Goal: Complete application form: Complete application form

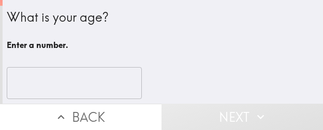
click at [89, 80] on input "number" at bounding box center [74, 83] width 135 height 32
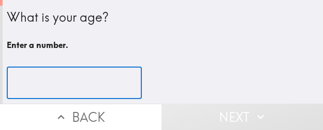
paste input "35"
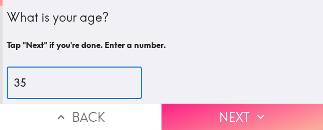
type input "35"
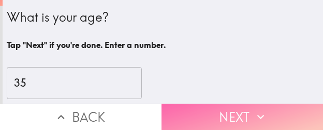
click at [187, 110] on button "Next" at bounding box center [241, 117] width 161 height 26
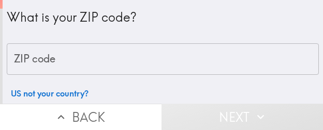
click at [116, 62] on input "ZIP code" at bounding box center [163, 59] width 312 height 32
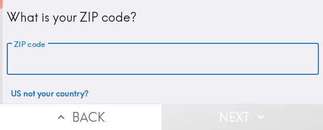
paste input "32835"
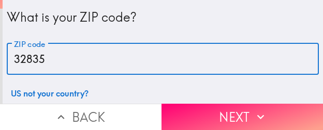
type input "32835"
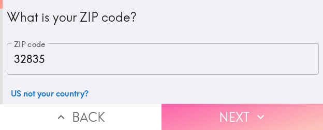
click at [199, 115] on button "Next" at bounding box center [241, 117] width 161 height 26
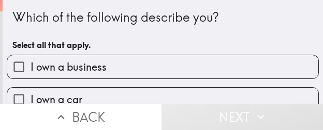
click at [69, 60] on span "I own a business" at bounding box center [68, 67] width 76 height 14
click at [30, 60] on input "I own a business" at bounding box center [18, 66] width 23 height 23
checkbox input "true"
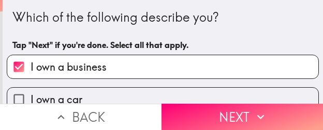
drag, startPoint x: 210, startPoint y: 117, endPoint x: 197, endPoint y: 130, distance: 18.3
click at [210, 117] on button "Next" at bounding box center [241, 117] width 161 height 26
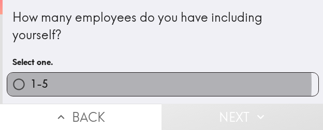
click at [104, 85] on label "1-5" at bounding box center [162, 84] width 311 height 23
click at [30, 85] on input "1-5" at bounding box center [18, 84] width 23 height 23
radio input "true"
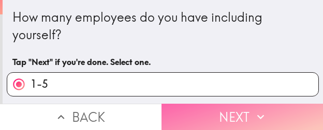
click at [194, 115] on button "Next" at bounding box center [241, 117] width 161 height 26
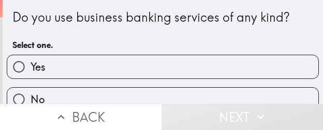
click at [88, 67] on label "Yes" at bounding box center [162, 66] width 311 height 23
click at [30, 67] on input "Yes" at bounding box center [18, 66] width 23 height 23
radio input "true"
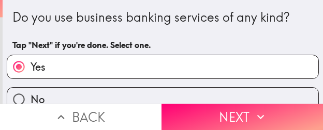
drag, startPoint x: 213, startPoint y: 109, endPoint x: 160, endPoint y: 130, distance: 57.8
click at [213, 109] on button "Next" at bounding box center [241, 117] width 161 height 26
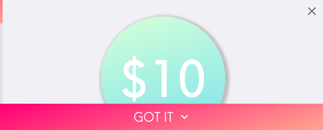
click at [91, 112] on button "Got it" at bounding box center [161, 117] width 323 height 26
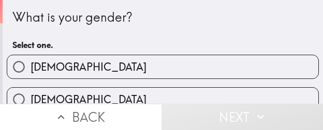
drag, startPoint x: 73, startPoint y: 68, endPoint x: 53, endPoint y: 78, distance: 22.2
click at [73, 67] on label "Male" at bounding box center [162, 66] width 311 height 23
click at [30, 67] on input "Male" at bounding box center [18, 66] width 23 height 23
radio input "true"
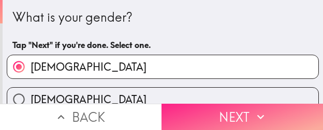
click at [211, 112] on button "Next" at bounding box center [241, 117] width 161 height 26
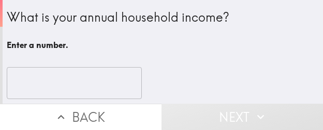
click at [45, 88] on input "number" at bounding box center [74, 83] width 135 height 32
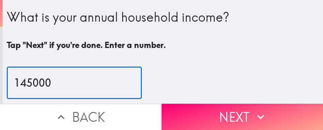
type input "145000"
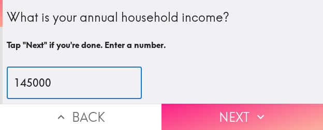
click at [233, 114] on button "Next" at bounding box center [241, 117] width 161 height 26
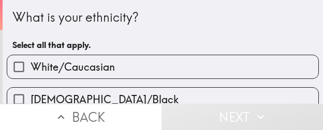
drag, startPoint x: 104, startPoint y: 63, endPoint x: 107, endPoint y: 105, distance: 42.5
click at [104, 62] on span "White/Caucasian" at bounding box center [72, 67] width 84 height 14
click at [30, 62] on input "White/Caucasian" at bounding box center [18, 66] width 23 height 23
checkbox input "true"
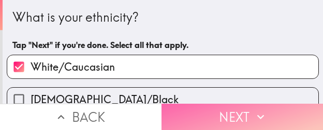
click at [200, 110] on button "Next" at bounding box center [241, 117] width 161 height 26
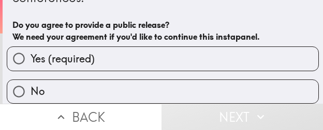
scroll to position [80, 0]
drag, startPoint x: 99, startPoint y: 54, endPoint x: 128, endPoint y: 59, distance: 28.8
click at [100, 54] on label "Yes (required)" at bounding box center [162, 58] width 311 height 23
click at [30, 54] on input "Yes (required)" at bounding box center [18, 58] width 23 height 23
radio input "true"
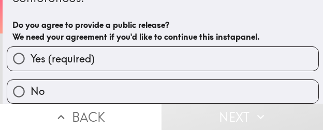
scroll to position [68, 0]
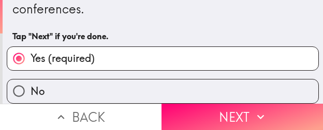
drag, startPoint x: 216, startPoint y: 109, endPoint x: 212, endPoint y: 125, distance: 16.9
click at [216, 109] on button "Next" at bounding box center [241, 117] width 161 height 26
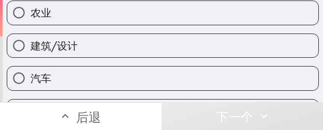
scroll to position [92, 0]
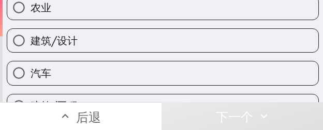
drag, startPoint x: 88, startPoint y: 45, endPoint x: 74, endPoint y: 63, distance: 22.4
click at [87, 45] on label "建筑/设计" at bounding box center [162, 40] width 311 height 23
click at [30, 45] on input "建筑/设计" at bounding box center [18, 40] width 23 height 23
radio input "true"
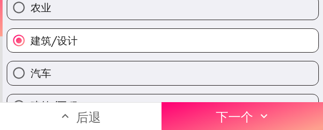
click at [247, 112] on font "下一个" at bounding box center [234, 118] width 37 height 16
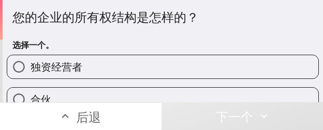
drag, startPoint x: 71, startPoint y: 69, endPoint x: 1, endPoint y: 81, distance: 70.9
click at [71, 69] on font "独资经营者" at bounding box center [56, 66] width 52 height 13
click at [30, 69] on input "独资经营者" at bounding box center [18, 66] width 23 height 23
radio input "true"
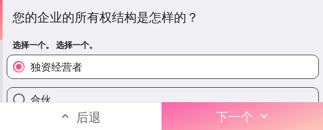
click at [216, 104] on font "下一个" at bounding box center [234, 115] width 37 height 23
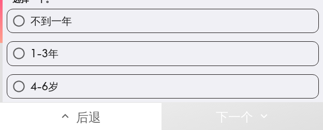
scroll to position [52, 0]
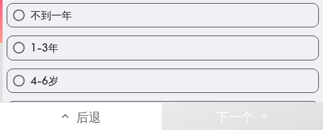
click at [62, 83] on label "4-6岁" at bounding box center [162, 80] width 311 height 23
click at [30, 83] on input "4-6岁" at bounding box center [18, 80] width 23 height 23
radio input "true"
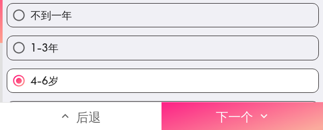
click at [210, 102] on button "下一个" at bounding box center [241, 116] width 161 height 28
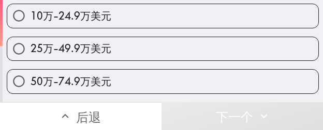
scroll to position [155, 0]
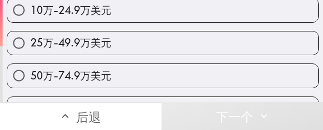
click at [103, 63] on div "50万-74.9万美元" at bounding box center [158, 71] width 320 height 33
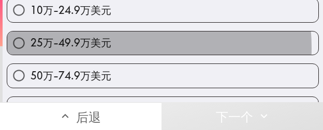
click at [106, 48] on label "25万-49.9万美元" at bounding box center [162, 43] width 311 height 23
click at [30, 48] on input "25万-49.9万美元" at bounding box center [18, 43] width 23 height 23
radio input "true"
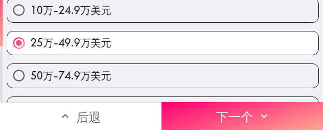
drag, startPoint x: 240, startPoint y: 107, endPoint x: 241, endPoint y: 129, distance: 22.2
click at [240, 110] on font "下一个" at bounding box center [234, 118] width 37 height 16
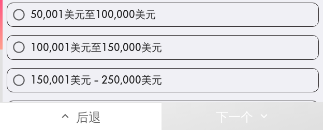
scroll to position [190, 0]
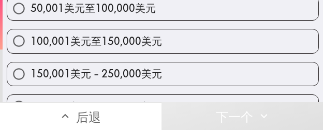
drag, startPoint x: 113, startPoint y: 45, endPoint x: 3, endPoint y: 80, distance: 115.9
click at [113, 45] on font "100,001美元至150,000美元" at bounding box center [95, 41] width 131 height 13
click at [30, 45] on input "100,001美元至150,000美元" at bounding box center [18, 40] width 23 height 23
radio input "true"
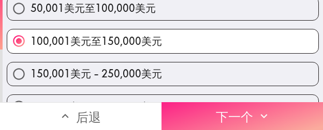
drag, startPoint x: 246, startPoint y: 102, endPoint x: 181, endPoint y: 104, distance: 64.1
click at [243, 110] on font "下一个" at bounding box center [234, 118] width 37 height 16
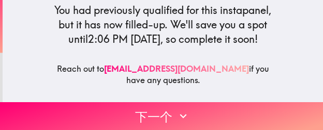
scroll to position [155, 0]
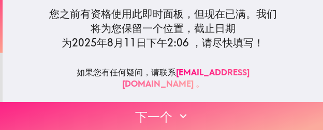
click at [135, 104] on font "下一个" at bounding box center [153, 115] width 37 height 23
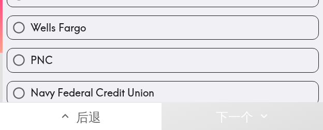
scroll to position [172, 0]
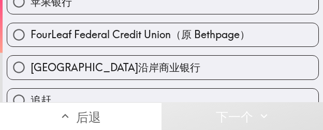
click at [91, 5] on label "苹果银行" at bounding box center [162, 1] width 311 height 23
click at [30, 5] on input "苹果银行" at bounding box center [18, 1] width 23 height 23
radio input "true"
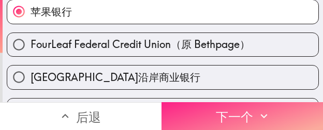
click at [200, 103] on button "下一个" at bounding box center [241, 116] width 161 height 28
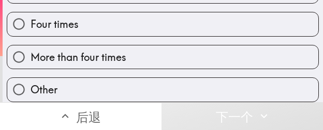
scroll to position [166, 0]
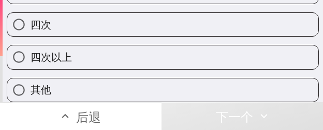
drag, startPoint x: 74, startPoint y: 57, endPoint x: 3, endPoint y: 69, distance: 72.3
click at [74, 57] on label "四次以上" at bounding box center [162, 56] width 311 height 23
click at [30, 57] on input "四次以上" at bounding box center [18, 56] width 23 height 23
radio input "true"
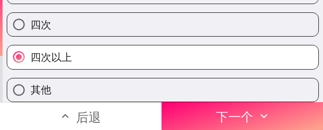
drag, startPoint x: 237, startPoint y: 99, endPoint x: 213, endPoint y: 130, distance: 39.1
click at [237, 104] on font "下一个" at bounding box center [234, 115] width 37 height 23
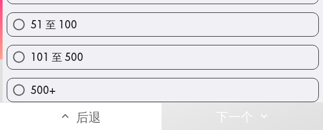
scroll to position [100, 0]
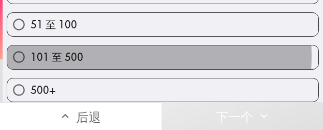
drag, startPoint x: 111, startPoint y: 48, endPoint x: 4, endPoint y: 96, distance: 117.8
click at [111, 48] on label "101 至 500" at bounding box center [162, 56] width 311 height 23
click at [30, 48] on input "101 至 500" at bounding box center [18, 56] width 23 height 23
radio input "true"
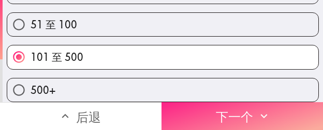
click at [191, 104] on button "下一个" at bounding box center [241, 116] width 161 height 28
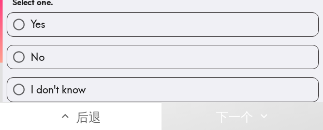
scroll to position [50, 0]
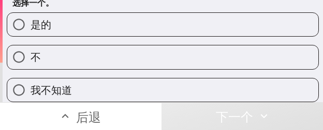
drag, startPoint x: 126, startPoint y: 13, endPoint x: 3, endPoint y: 57, distance: 130.3
click at [126, 13] on label "是的" at bounding box center [162, 24] width 311 height 23
click at [30, 13] on input "是的" at bounding box center [18, 24] width 23 height 23
radio input "true"
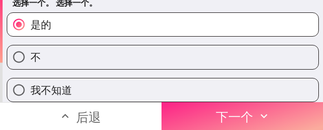
drag, startPoint x: 239, startPoint y: 112, endPoint x: 216, endPoint y: 112, distance: 22.7
click at [237, 111] on font "下一个" at bounding box center [234, 118] width 37 height 16
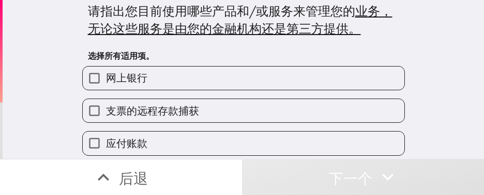
scroll to position [6, 0]
drag, startPoint x: 173, startPoint y: 76, endPoint x: 163, endPoint y: 64, distance: 15.5
click at [173, 76] on label "网上银行" at bounding box center [243, 78] width 321 height 23
click at [106, 76] on input "网上银行" at bounding box center [94, 78] width 23 height 23
checkbox input "true"
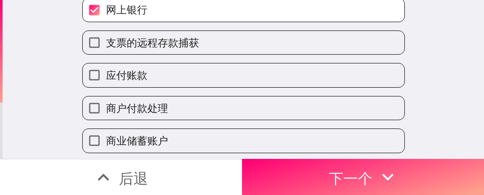
scroll to position [84, 0]
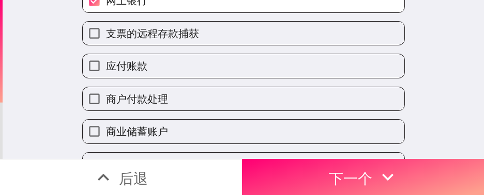
click at [171, 65] on label "应付账款" at bounding box center [243, 65] width 321 height 23
click at [106, 65] on input "应付账款" at bounding box center [94, 65] width 23 height 23
checkbox input "true"
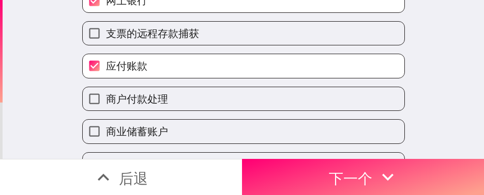
click at [171, 104] on label "商户付款处理" at bounding box center [243, 98] width 321 height 23
click at [106, 104] on input "商户付款处理" at bounding box center [94, 98] width 23 height 23
checkbox input "true"
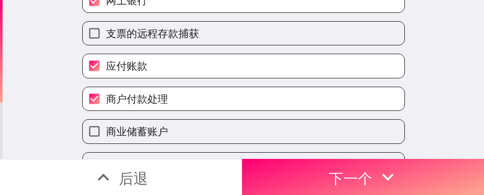
click at [165, 126] on label "商业储蓄账户" at bounding box center [243, 131] width 321 height 23
click at [106, 126] on input "商业储蓄账户" at bounding box center [94, 131] width 23 height 23
checkbox input "true"
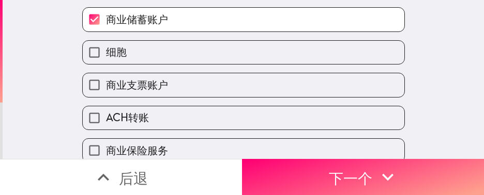
scroll to position [239, 0]
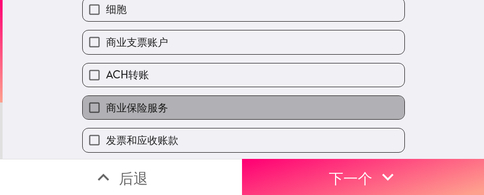
click at [175, 111] on label "商业保险服务" at bounding box center [243, 107] width 321 height 23
click at [106, 111] on input "商业保险服务" at bounding box center [94, 107] width 23 height 23
checkbox input "true"
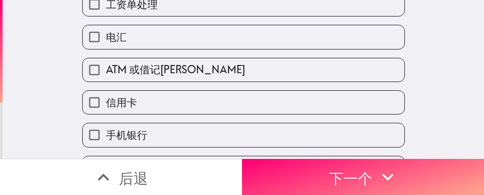
scroll to position [449, 0]
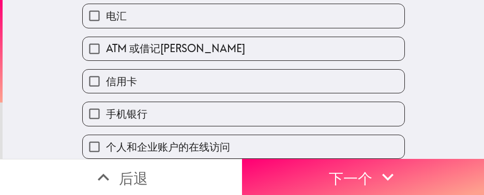
click at [165, 70] on label "信用卡" at bounding box center [243, 81] width 321 height 23
click at [106, 70] on input "信用卡" at bounding box center [94, 81] width 23 height 23
checkbox input "true"
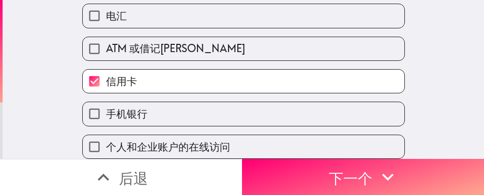
click at [171, 45] on label "ATM 或借记卡" at bounding box center [243, 48] width 321 height 23
click at [106, 45] on input "ATM 或借记卡" at bounding box center [94, 48] width 23 height 23
checkbox input "true"
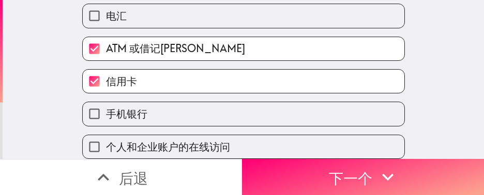
click at [199, 109] on label "手机银行" at bounding box center [243, 113] width 321 height 23
click at [106, 109] on input "手机银行" at bounding box center [94, 113] width 23 height 23
checkbox input "true"
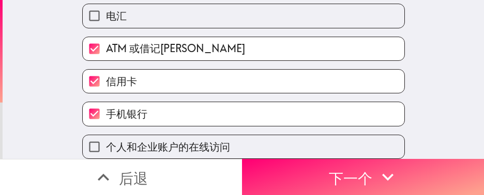
drag, startPoint x: 278, startPoint y: 155, endPoint x: 251, endPoint y: 144, distance: 29.0
click at [278, 130] on button "下一个" at bounding box center [363, 177] width 242 height 36
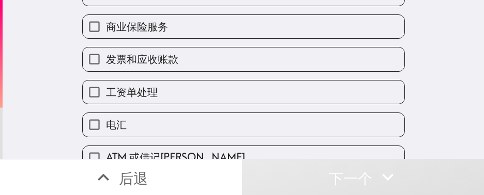
scroll to position [250, 0]
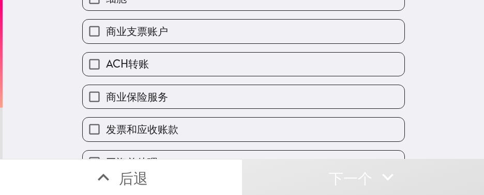
click at [160, 66] on label "ACH转账" at bounding box center [243, 64] width 321 height 23
click at [106, 66] on input "ACH转账" at bounding box center [94, 64] width 23 height 23
checkbox input "true"
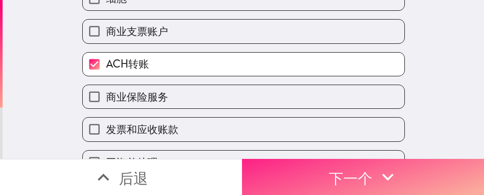
click at [283, 130] on button "下一个" at bounding box center [363, 177] width 242 height 36
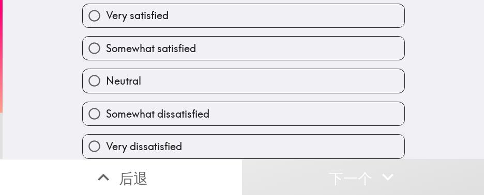
scroll to position [66, 0]
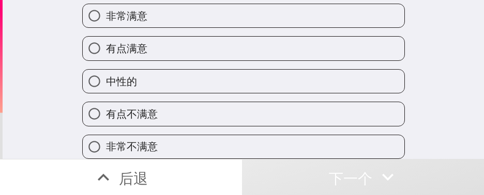
click at [174, 70] on label "中性的" at bounding box center [243, 81] width 321 height 23
click at [106, 70] on input "中性的" at bounding box center [94, 81] width 23 height 23
radio input "true"
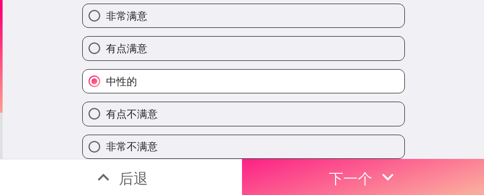
click at [309, 130] on button "下一个" at bounding box center [363, 177] width 242 height 36
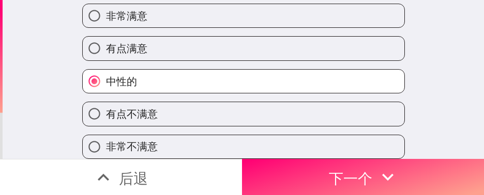
scroll to position [0, 0]
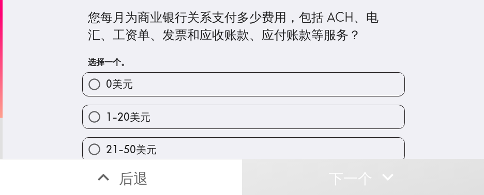
drag, startPoint x: 129, startPoint y: 118, endPoint x: 98, endPoint y: 126, distance: 32.5
click at [130, 117] on font "1-20美元" at bounding box center [128, 117] width 44 height 13
click at [106, 117] on input "1-20美元" at bounding box center [94, 116] width 23 height 23
radio input "true"
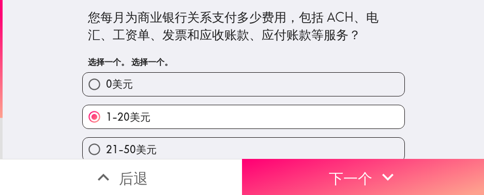
drag, startPoint x: 319, startPoint y: 163, endPoint x: 228, endPoint y: 194, distance: 96.8
click at [317, 130] on button "下一个" at bounding box center [363, 177] width 242 height 36
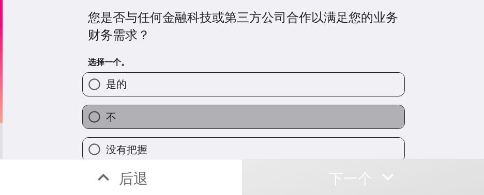
click at [146, 119] on label "不" at bounding box center [243, 116] width 321 height 23
click at [106, 119] on input "不" at bounding box center [94, 116] width 23 height 23
radio input "true"
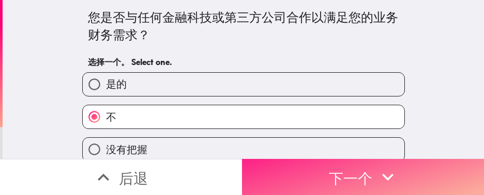
click at [275, 130] on button "下一个" at bounding box center [363, 177] width 242 height 36
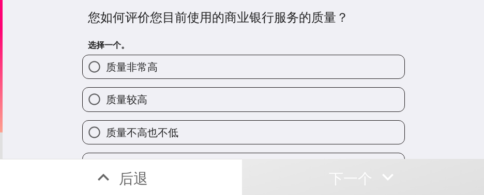
click at [190, 130] on label "质量不高也不低" at bounding box center [243, 132] width 321 height 23
click at [106, 130] on input "质量不高也不低" at bounding box center [94, 132] width 23 height 23
radio input "true"
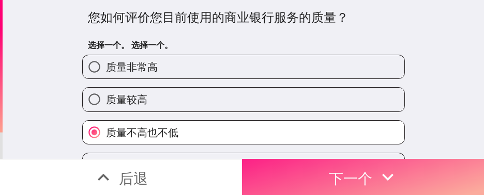
click at [279, 130] on button "下一个" at bounding box center [363, 177] width 242 height 36
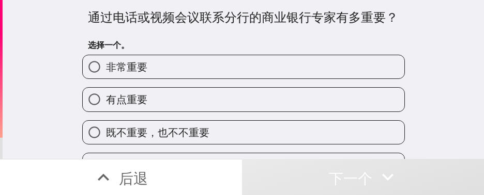
drag, startPoint x: 195, startPoint y: 120, endPoint x: 172, endPoint y: 131, distance: 25.7
click at [195, 121] on div "既不重要，也不不重要" at bounding box center [239, 128] width 331 height 33
click at [84, 130] on input "既不重要，也不不重要" at bounding box center [94, 132] width 23 height 23
radio input "true"
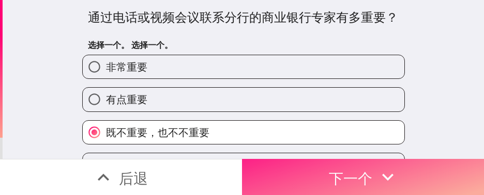
click at [322, 130] on font "下一个" at bounding box center [350, 179] width 43 height 18
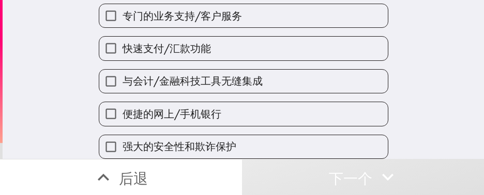
click at [244, 94] on div "便捷的网上/手机银行" at bounding box center [239, 110] width 298 height 33
click at [247, 61] on div "与会计/金融科技工具无缝集成" at bounding box center [239, 77] width 298 height 33
click at [234, 74] on font "与会计/金融科技工具无缝集成" at bounding box center [192, 80] width 140 height 13
click at [122, 70] on input "与会计/金融科技工具无缝集成" at bounding box center [110, 81] width 23 height 23
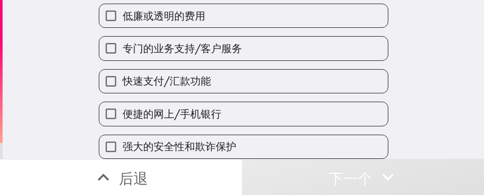
click at [233, 74] on label "快速支付/汇款功能" at bounding box center [243, 81] width 288 height 23
click at [122, 74] on input "快速支付/汇款功能" at bounding box center [110, 81] width 23 height 23
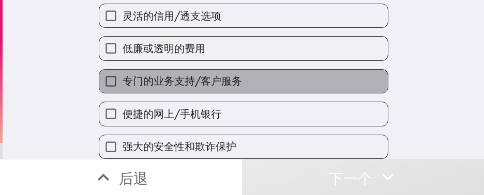
click at [238, 70] on label "专门的业务支持/客户服务" at bounding box center [243, 81] width 288 height 23
click at [122, 70] on input "专门的业务支持/客户服务" at bounding box center [110, 81] width 23 height 23
click at [239, 60] on label "低廉或透明的费用" at bounding box center [243, 48] width 288 height 23
click at [122, 60] on input "低廉或透明的费用" at bounding box center [110, 48] width 23 height 23
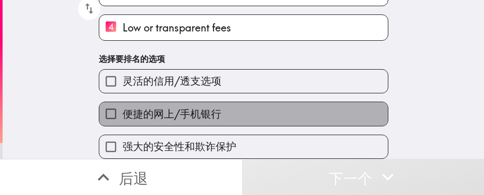
drag, startPoint x: 238, startPoint y: 98, endPoint x: 239, endPoint y: 111, distance: 13.0
click at [238, 102] on label "便捷的网上/手机银行" at bounding box center [243, 113] width 288 height 23
click at [122, 102] on input "便捷的网上/手机银行" at bounding box center [110, 113] width 23 height 23
click at [239, 93] on label "灵活的信用/透支选项" at bounding box center [243, 81] width 288 height 23
click at [122, 93] on input "灵活的信用/透支选项" at bounding box center [110, 81] width 23 height 23
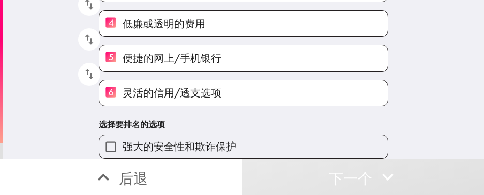
click at [229, 130] on label "强大的安全性和欺诈保护" at bounding box center [243, 146] width 288 height 23
click at [122, 130] on input "强大的安全性和欺诈保护" at bounding box center [110, 146] width 23 height 23
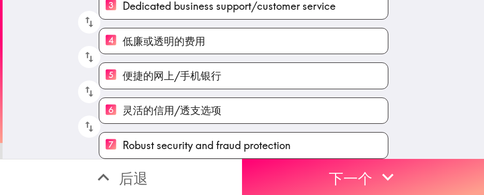
scroll to position [166, 0]
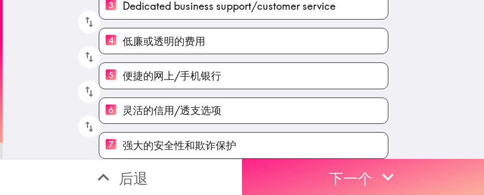
click at [322, 130] on font "下一个" at bounding box center [350, 179] width 43 height 18
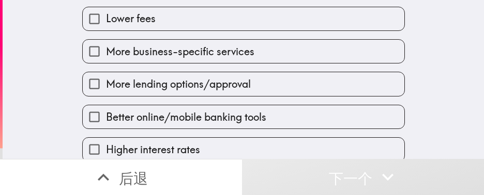
scroll to position [131, 0]
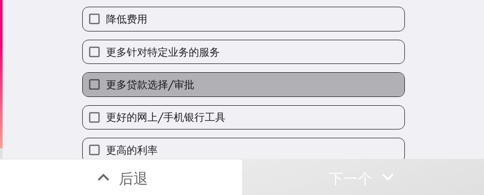
drag, startPoint x: 209, startPoint y: 75, endPoint x: 204, endPoint y: 81, distance: 8.4
click at [209, 74] on label "更多贷款选择/审批" at bounding box center [243, 84] width 321 height 23
click at [106, 74] on input "更多贷款选择/审批" at bounding box center [94, 84] width 23 height 23
checkbox input "true"
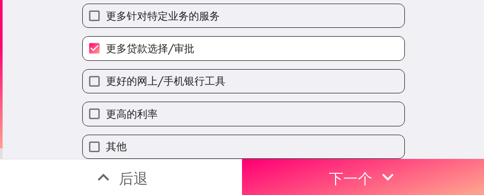
scroll to position [183, 0]
drag, startPoint x: 196, startPoint y: 54, endPoint x: 190, endPoint y: 107, distance: 53.1
click at [196, 61] on div "更好的网上/手机银行工具" at bounding box center [239, 77] width 331 height 33
drag, startPoint x: 177, startPoint y: 116, endPoint x: 165, endPoint y: 103, distance: 17.9
click at [175, 127] on div "其他" at bounding box center [239, 143] width 331 height 33
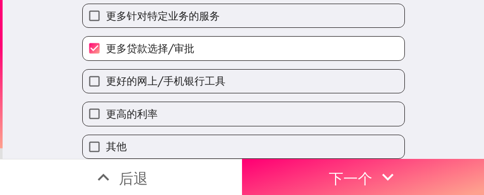
click at [162, 102] on label "更高的利率" at bounding box center [243, 113] width 321 height 23
click at [106, 102] on input "更高的利率" at bounding box center [94, 113] width 23 height 23
checkbox input "true"
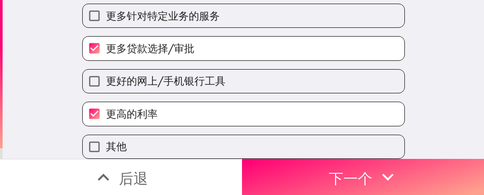
click at [160, 74] on font "更好的网上/手机银行工具" at bounding box center [165, 80] width 119 height 13
click at [106, 70] on input "更好的网上/手机银行工具" at bounding box center [94, 81] width 23 height 23
checkbox input "true"
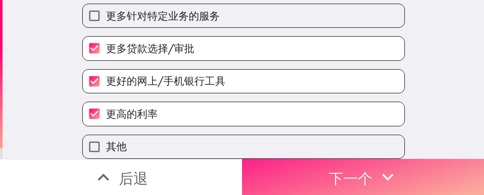
click at [322, 130] on font "下一个" at bounding box center [350, 179] width 43 height 18
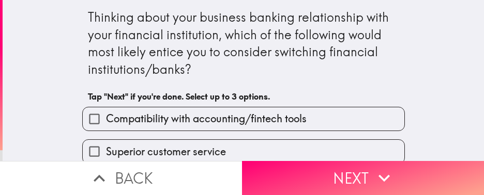
click at [55, 76] on div "Thinking about your business banking relationship with your financial instituti…" at bounding box center [243, 80] width 481 height 161
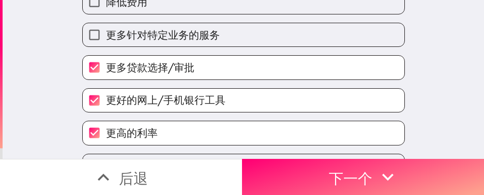
scroll to position [183, 0]
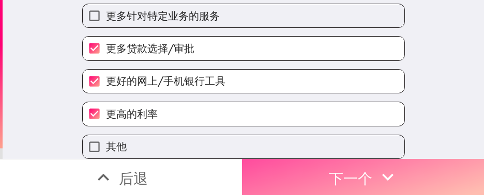
drag, startPoint x: 313, startPoint y: 162, endPoint x: 311, endPoint y: 194, distance: 32.7
click at [313, 161] on button "下一个" at bounding box center [363, 177] width 242 height 36
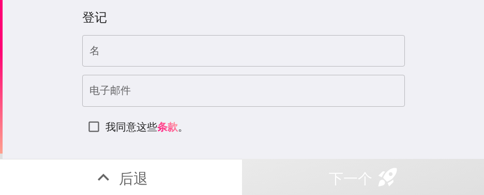
drag, startPoint x: 127, startPoint y: 47, endPoint x: 138, endPoint y: 69, distance: 24.7
click at [126, 48] on input "名" at bounding box center [243, 51] width 323 height 32
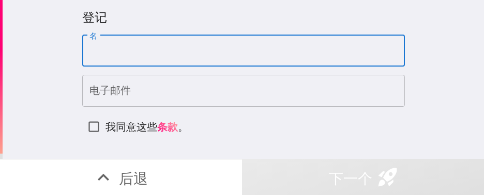
paste input "[PERSON_NAME]"
type input "[PERSON_NAME]"
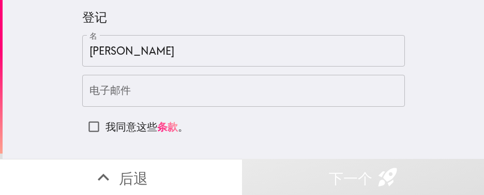
click at [135, 92] on input "电子邮件" at bounding box center [243, 91] width 323 height 32
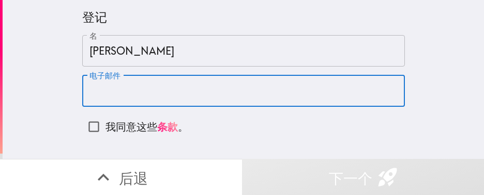
paste input "[EMAIL_ADDRESS][DOMAIN_NAME]"
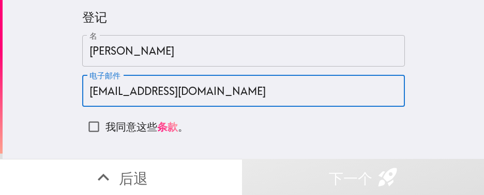
type input "[EMAIL_ADDRESS][DOMAIN_NAME]"
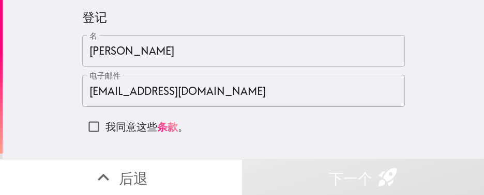
click at [114, 127] on font "我同意这些" at bounding box center [131, 126] width 52 height 13
click at [105, 127] on input "我同意这些 条款 。" at bounding box center [93, 126] width 23 height 23
checkbox input "true"
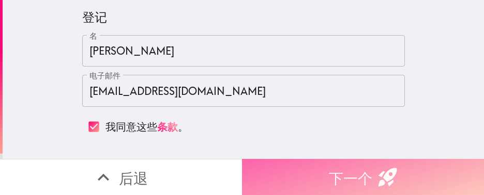
click at [365, 170] on font "下一个" at bounding box center [350, 179] width 43 height 18
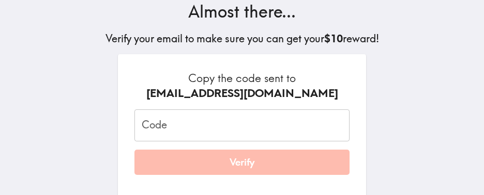
scroll to position [84, 0]
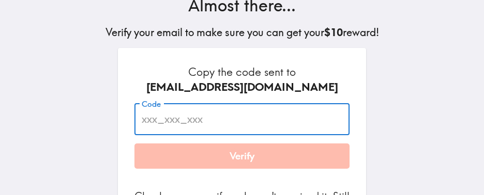
click at [181, 118] on input "Code" at bounding box center [241, 119] width 215 height 32
paste input "9bq_8TD_Jr7"
type input "9bq_8TD_Jr7"
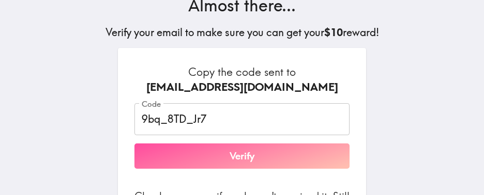
click at [244, 157] on button "Verify" at bounding box center [241, 157] width 215 height 26
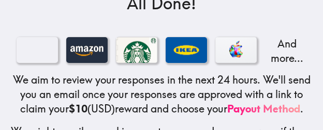
scroll to position [207, 0]
